Goal: Information Seeking & Learning: Learn about a topic

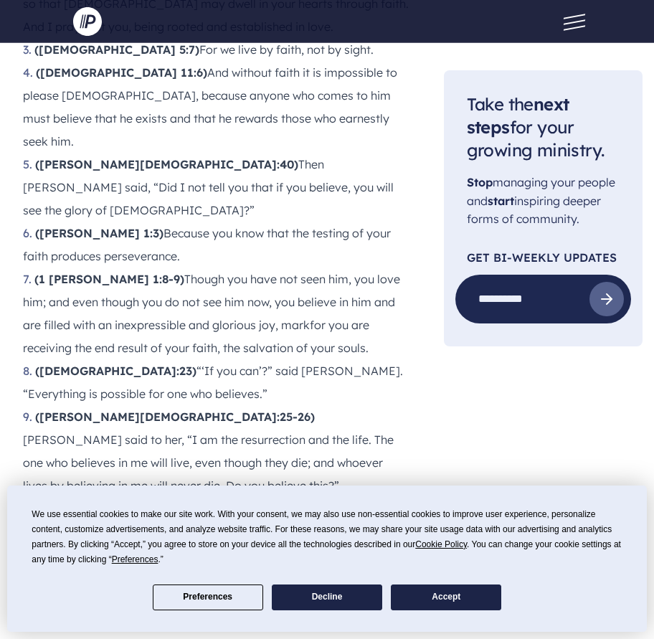
scroll to position [1794, 0]
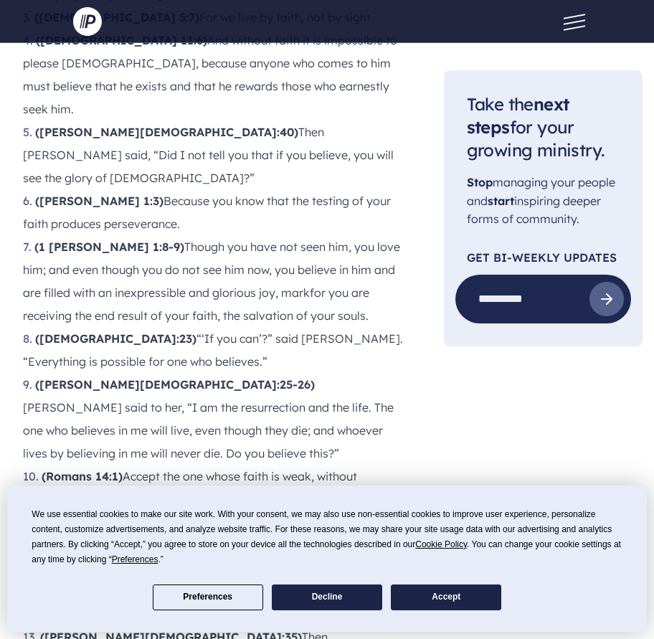
click at [101, 327] on li "([DEMOGRAPHIC_DATA]:23) “‘If you can’?” said [PERSON_NAME]. “Everything is poss…" at bounding box center [216, 350] width 387 height 46
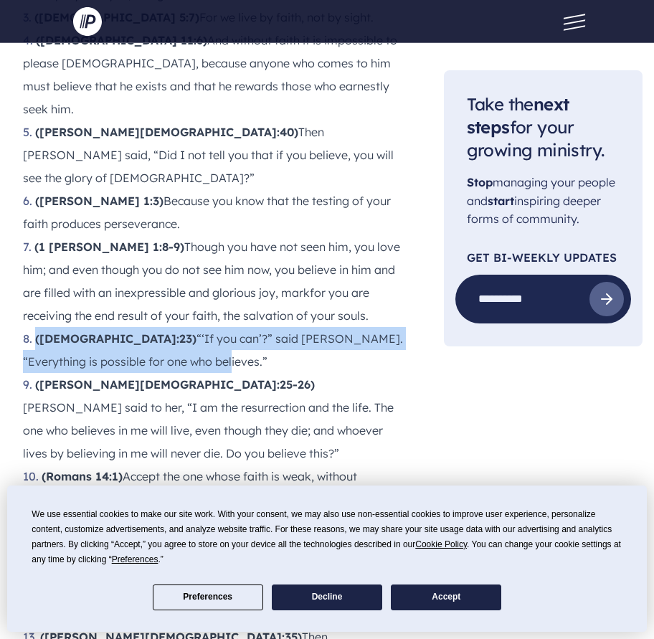
drag, startPoint x: 37, startPoint y: 150, endPoint x: 112, endPoint y: 169, distance: 77.6
click at [112, 327] on li "([DEMOGRAPHIC_DATA]:23) “‘If you can’?” said [PERSON_NAME]. “Everything is poss…" at bounding box center [216, 350] width 387 height 46
copy li "([DEMOGRAPHIC_DATA]:23) “‘If you can’?” said [PERSON_NAME]. “Everything is poss…"
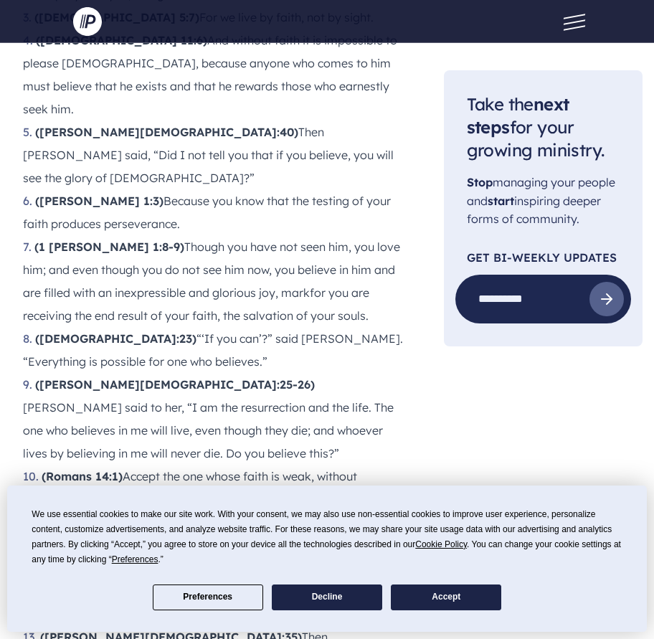
click at [149, 373] on li "([PERSON_NAME][DEMOGRAPHIC_DATA]:25-26) [PERSON_NAME] said to her, “I am the re…" at bounding box center [216, 419] width 387 height 92
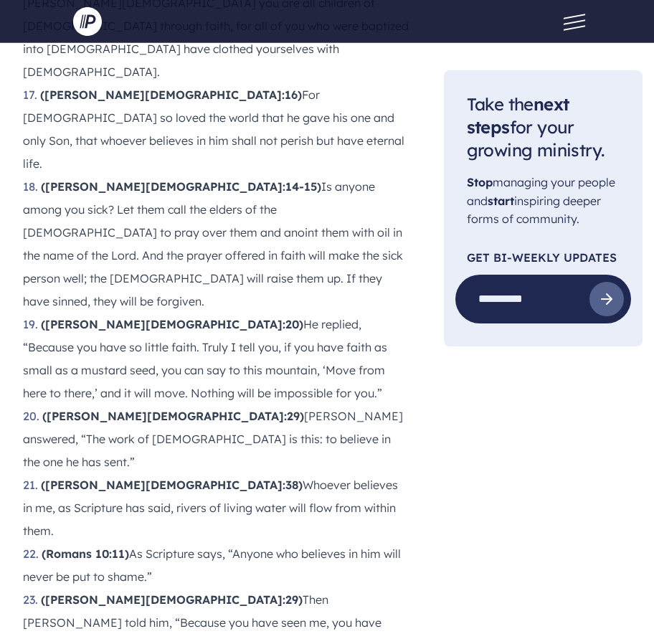
scroll to position [2798, 0]
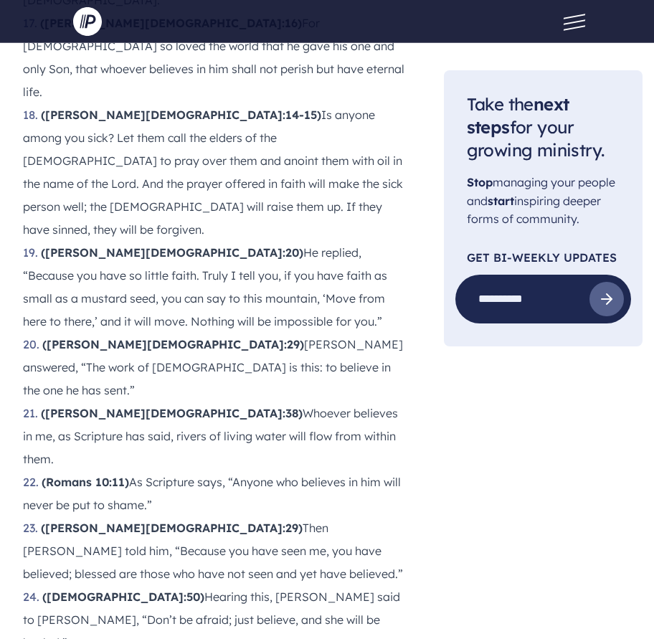
drag, startPoint x: 43, startPoint y: 339, endPoint x: 344, endPoint y: 381, distance: 303.5
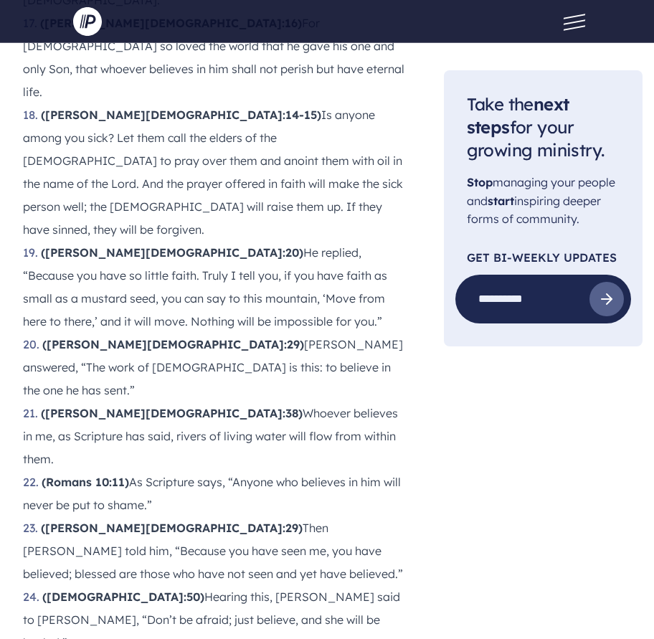
copy li "([PERSON_NAME] 1:6) But when you ask him, be sure that your faith is in [DEMOGR…"
